Goal: Task Accomplishment & Management: Manage account settings

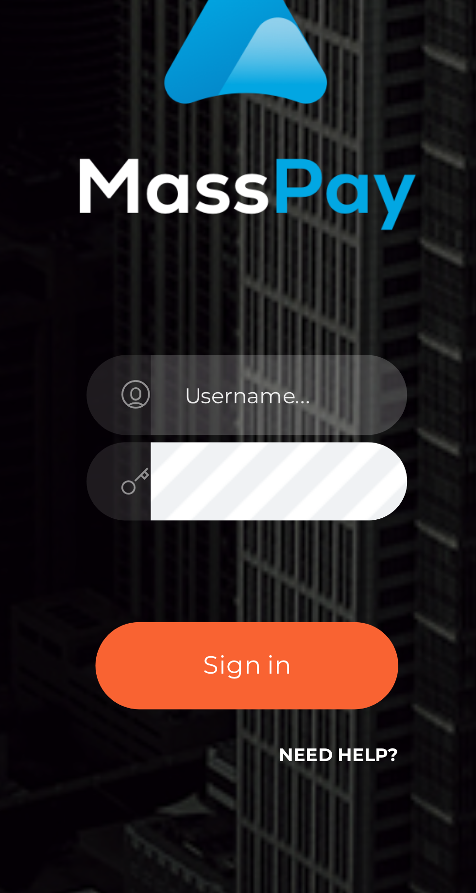
click at [248, 461] on input "text" at bounding box center [247, 450] width 70 height 22
type input "[EMAIL_ADDRESS][DOMAIN_NAME]"
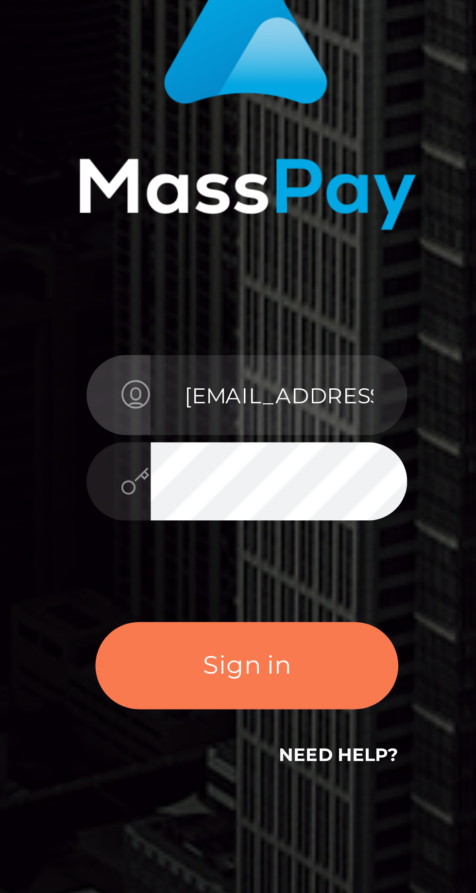
click at [256, 536] on button "Sign in" at bounding box center [238, 524] width 83 height 24
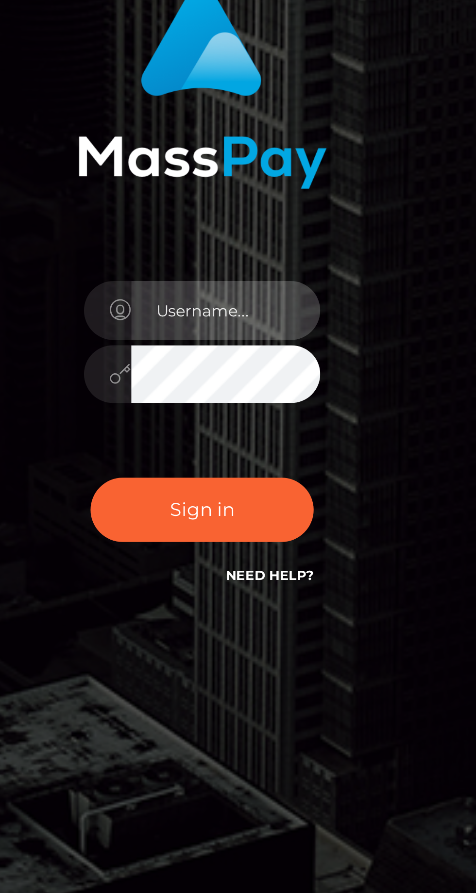
click at [257, 461] on input "text" at bounding box center [247, 450] width 70 height 22
type input "[EMAIL_ADDRESS][DOMAIN_NAME]"
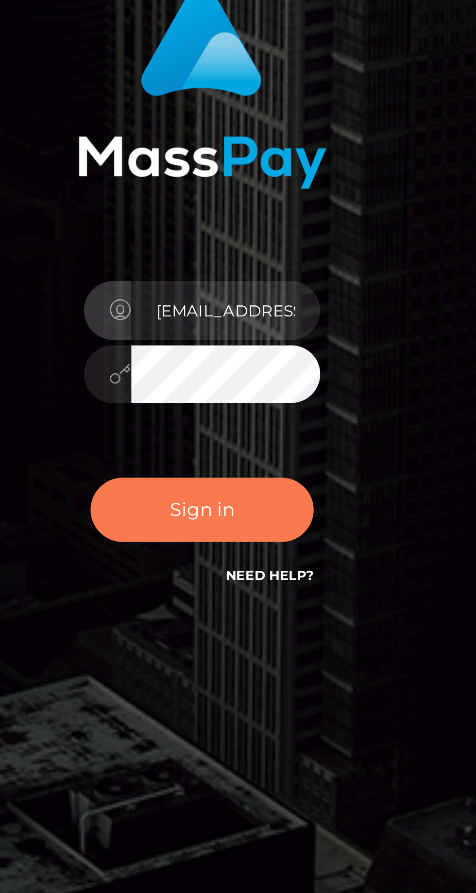
click at [245, 536] on button "Sign in" at bounding box center [238, 524] width 83 height 24
